Goal: Information Seeking & Learning: Learn about a topic

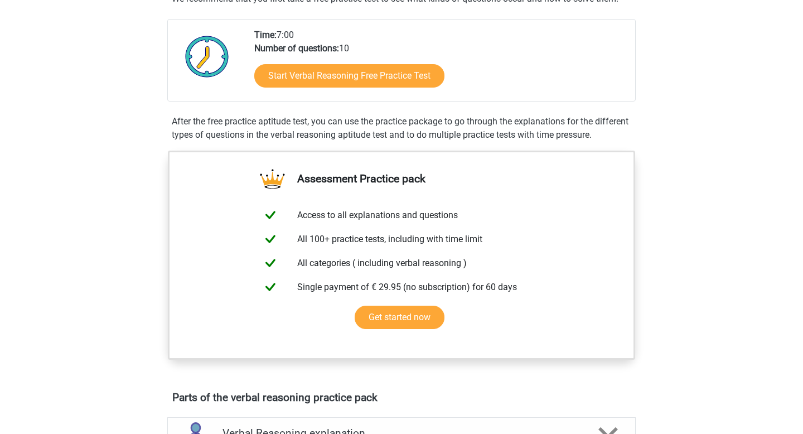
scroll to position [230, 0]
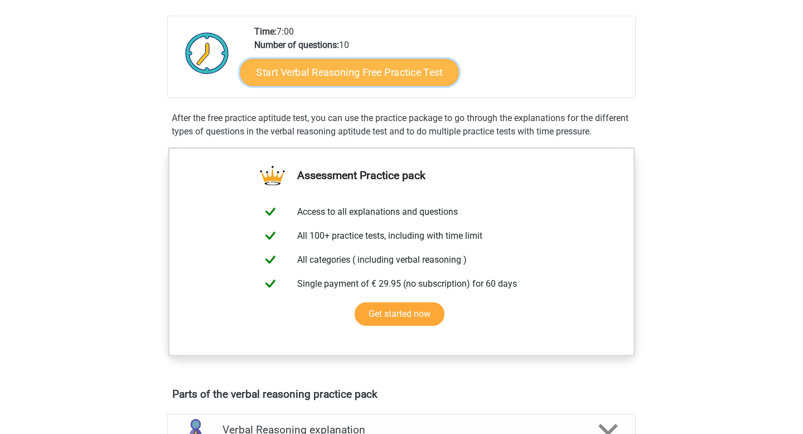
click at [393, 62] on link "Start Verbal Reasoning Free Practice Test" at bounding box center [349, 72] width 219 height 27
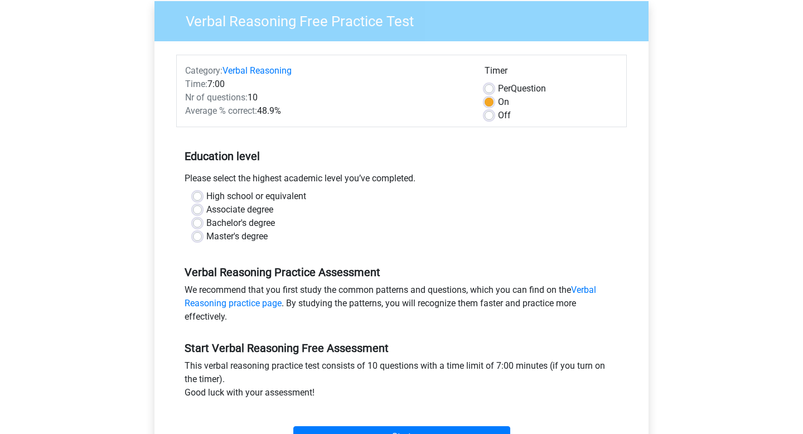
scroll to position [105, 0]
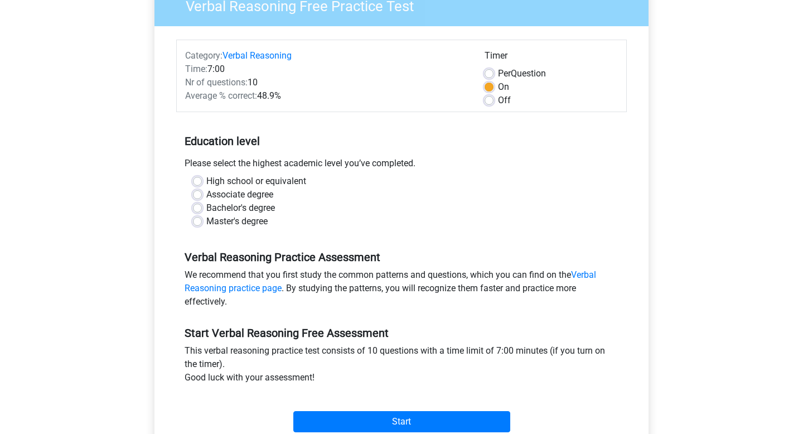
click at [206, 181] on label "High school or equivalent" at bounding box center [256, 181] width 100 height 13
click at [199, 181] on input "High school or equivalent" at bounding box center [197, 180] width 9 height 11
radio input "true"
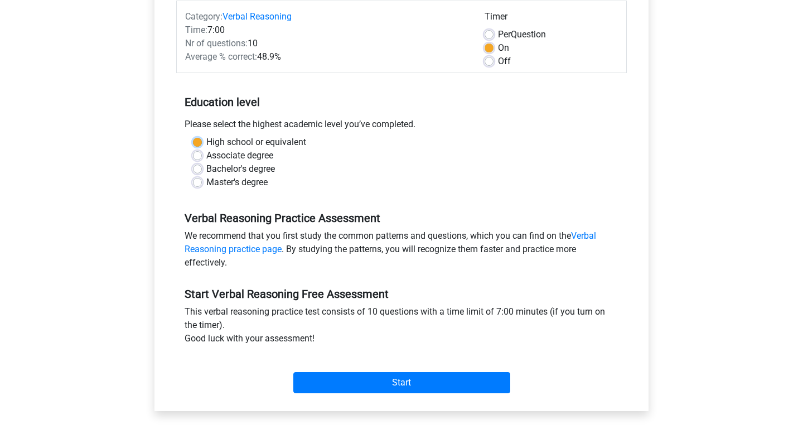
scroll to position [224, 0]
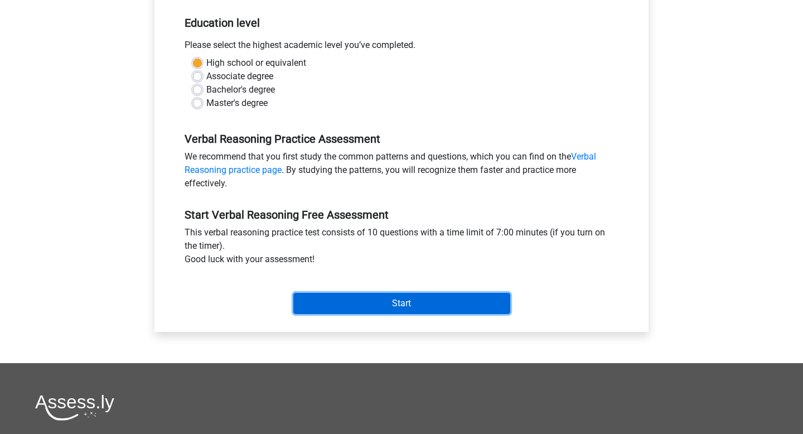
click at [398, 298] on input "Start" at bounding box center [401, 303] width 217 height 21
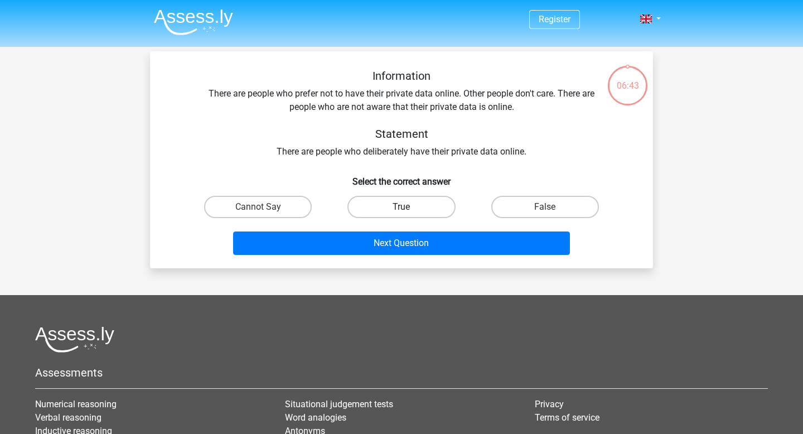
click at [388, 199] on label "True" at bounding box center [401, 207] width 108 height 22
click at [402, 207] on input "True" at bounding box center [405, 210] width 7 height 7
radio input "true"
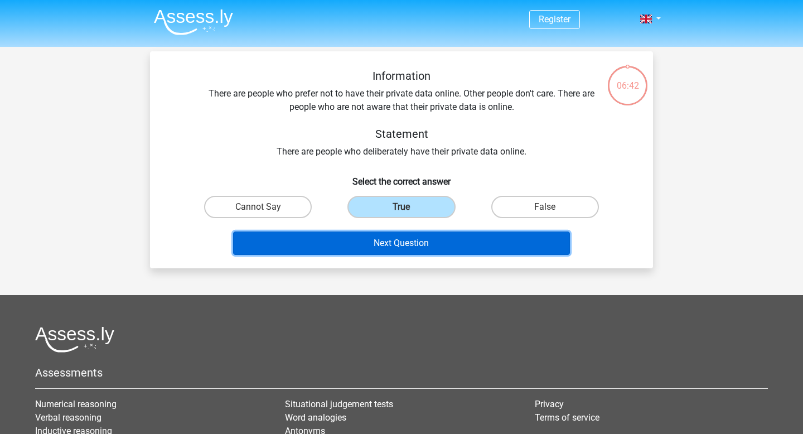
click at [389, 243] on button "Next Question" at bounding box center [401, 242] width 337 height 23
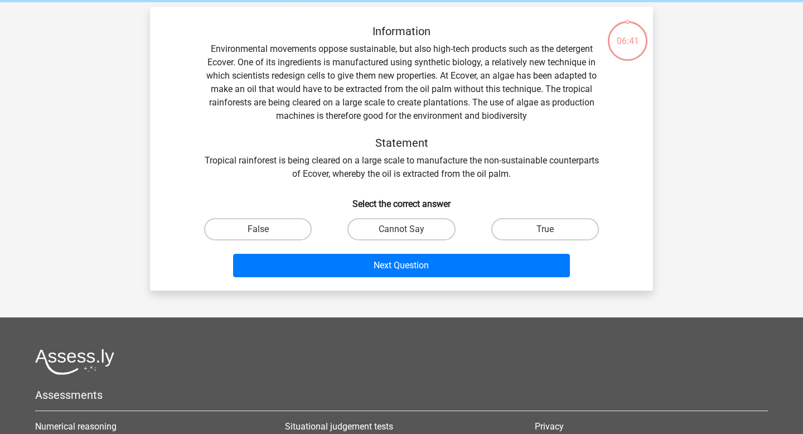
scroll to position [51, 0]
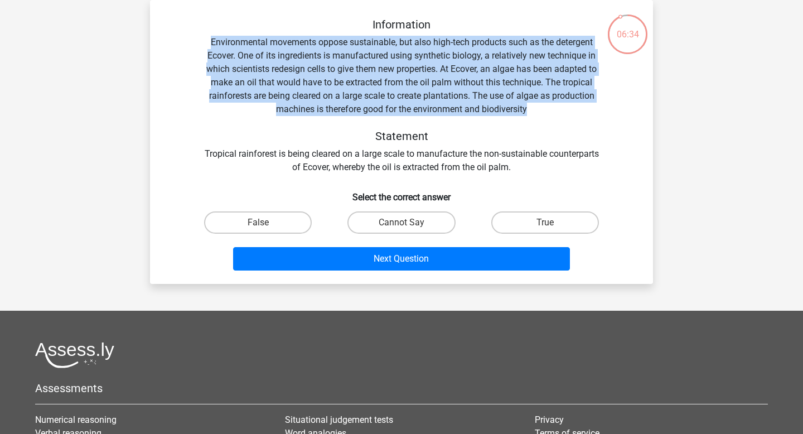
drag, startPoint x: 211, startPoint y: 41, endPoint x: 510, endPoint y: 91, distance: 303.1
click at [514, 92] on div "Information Environmental movements oppose sustainable, but also high-tech prod…" at bounding box center [401, 96] width 467 height 156
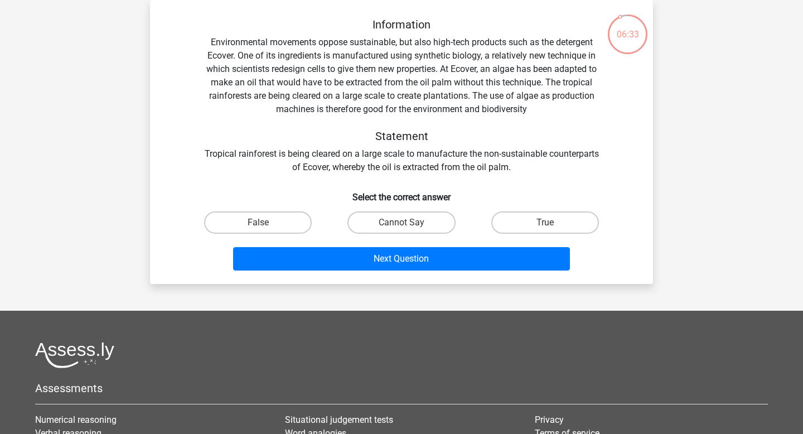
click at [533, 123] on div "Information Environmental movements oppose sustainable, but also high-tech prod…" at bounding box center [401, 96] width 467 height 156
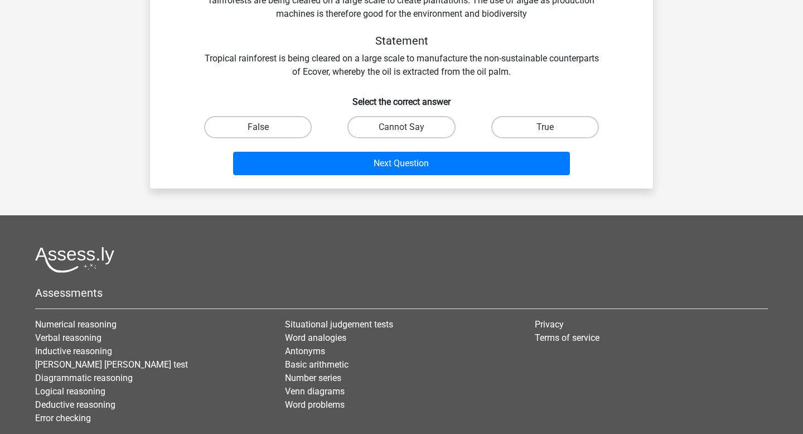
scroll to position [223, 0]
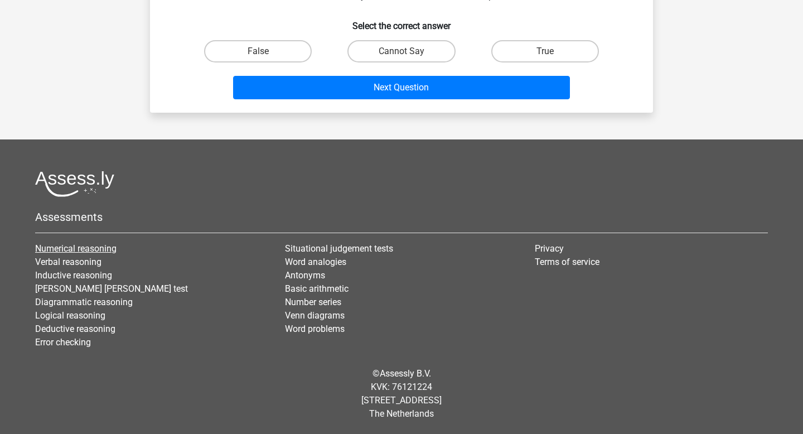
click at [76, 251] on link "Numerical reasoning" at bounding box center [75, 248] width 81 height 11
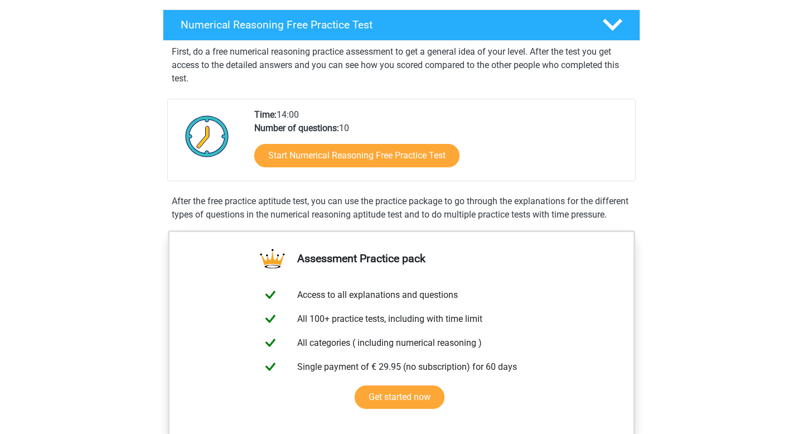
scroll to position [170, 0]
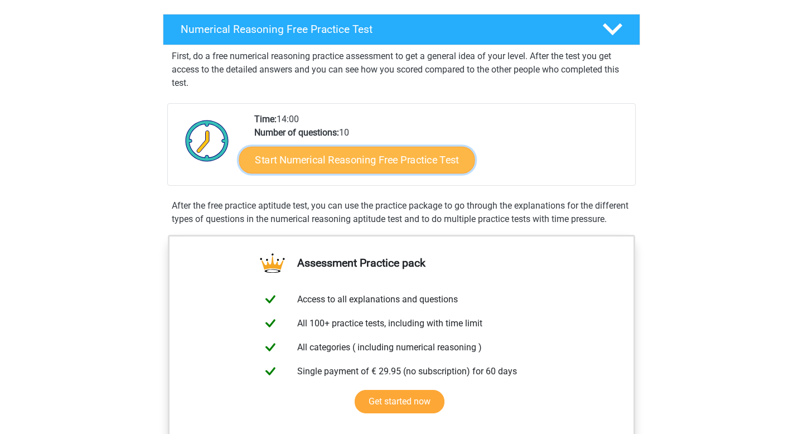
click at [365, 156] on link "Start Numerical Reasoning Free Practice Test" at bounding box center [357, 159] width 236 height 27
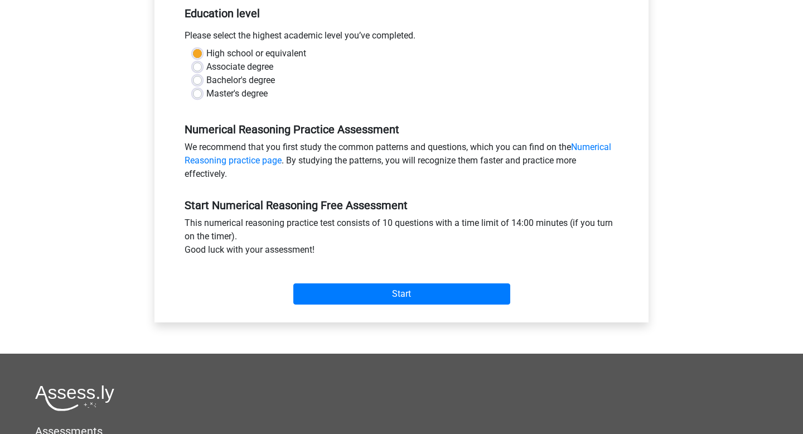
scroll to position [257, 0]
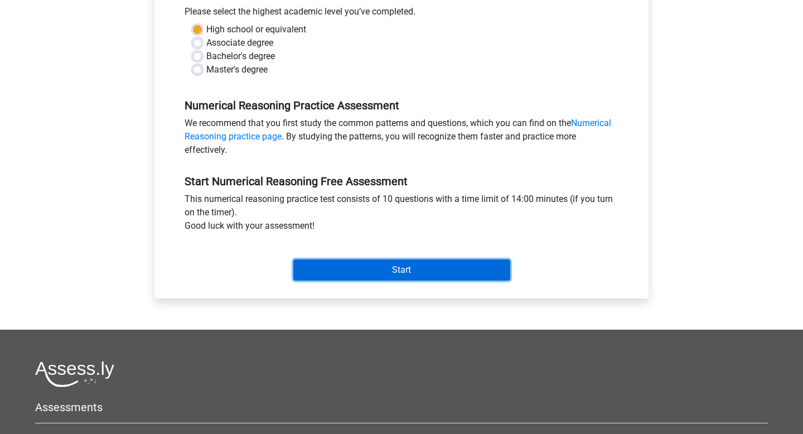
click at [394, 265] on input "Start" at bounding box center [401, 269] width 217 height 21
